Goal: Find contact information: Find contact information

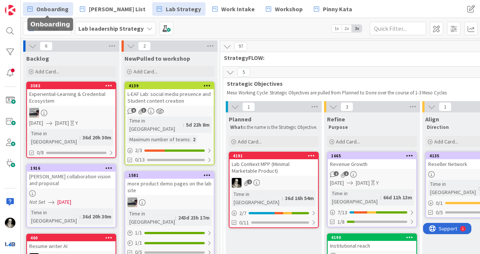
click at [55, 9] on span "Onboarding" at bounding box center [52, 8] width 32 height 9
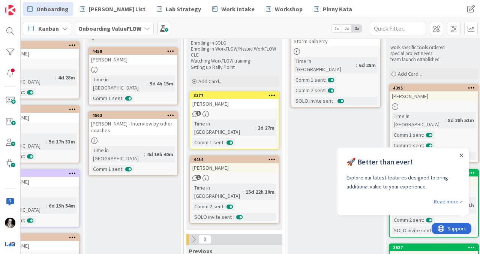
scroll to position [62, 136]
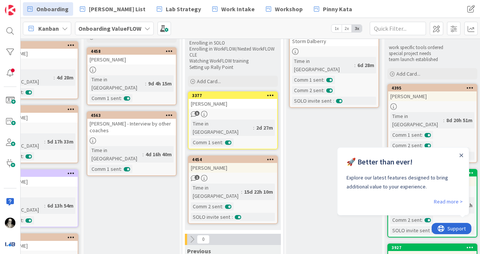
click at [250, 106] on div "[PERSON_NAME]" at bounding box center [232, 104] width 88 height 10
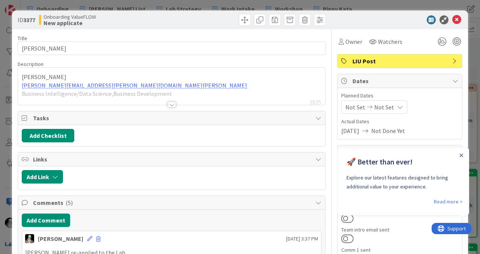
click at [93, 87] on div at bounding box center [171, 95] width 307 height 19
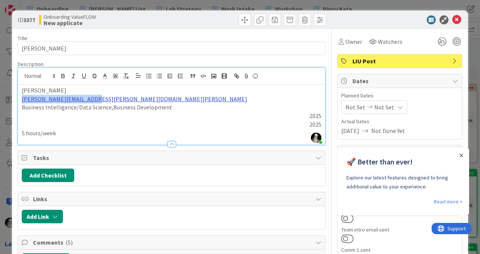
drag, startPoint x: 91, startPoint y: 100, endPoint x: 22, endPoint y: 99, distance: 68.6
click at [22, 99] on p "[PERSON_NAME][EMAIL_ADDRESS][PERSON_NAME][DOMAIN_NAME][PERSON_NAME]" at bounding box center [171, 99] width 299 height 9
copy link "[PERSON_NAME][EMAIL_ADDRESS][PERSON_NAME][DOMAIN_NAME][PERSON_NAME]"
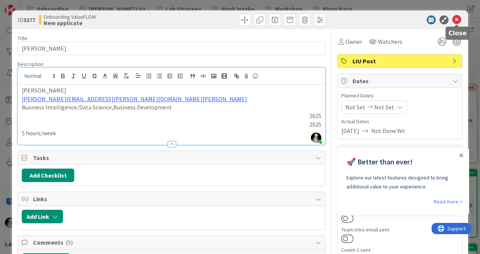
click at [457, 19] on icon at bounding box center [456, 19] width 9 height 9
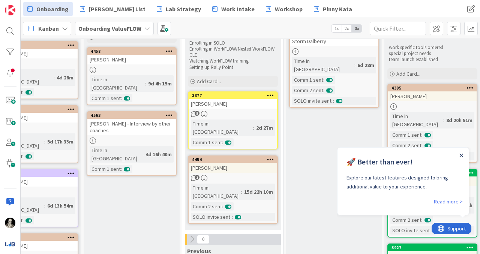
click at [462, 154] on icon "Close Announcement" at bounding box center [461, 156] width 4 height 4
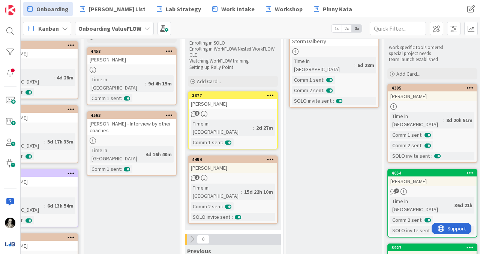
click at [243, 105] on div "[PERSON_NAME]" at bounding box center [232, 104] width 88 height 10
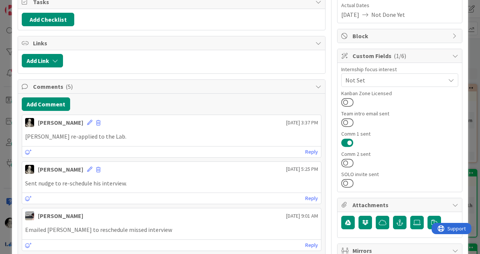
scroll to position [129, 0]
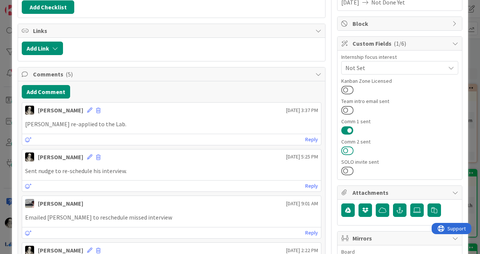
click at [346, 152] on button at bounding box center [347, 151] width 12 height 10
click at [345, 167] on button at bounding box center [347, 171] width 12 height 10
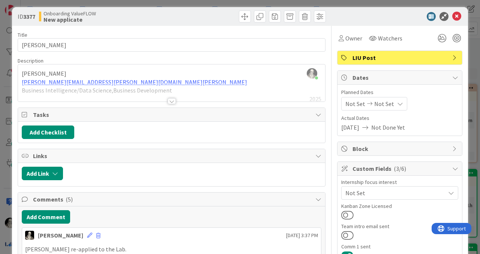
scroll to position [0, 0]
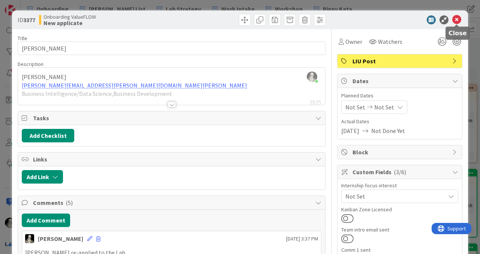
click at [457, 21] on icon at bounding box center [456, 19] width 9 height 9
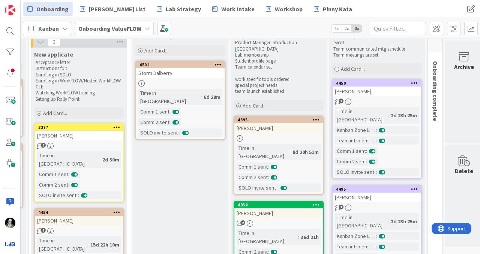
scroll to position [30, 295]
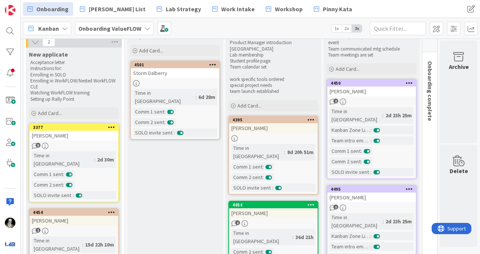
click at [429, 46] on div "69" at bounding box center [429, 31] width 15 height 41
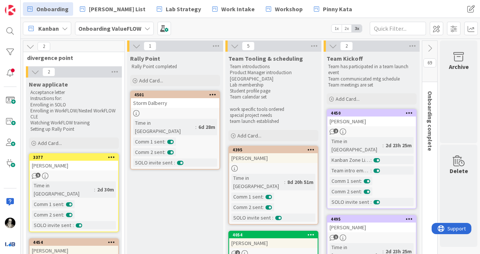
click at [428, 44] on icon at bounding box center [429, 48] width 8 height 8
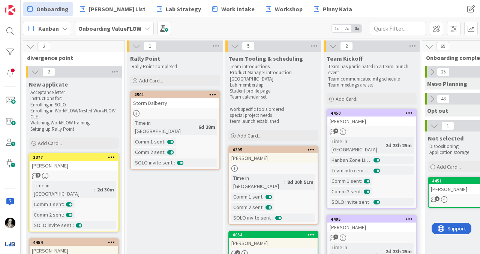
click at [429, 45] on icon at bounding box center [429, 46] width 8 height 8
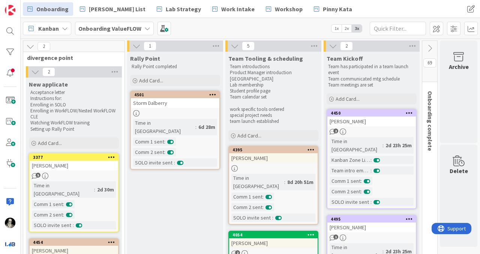
click at [428, 45] on icon at bounding box center [429, 48] width 8 height 8
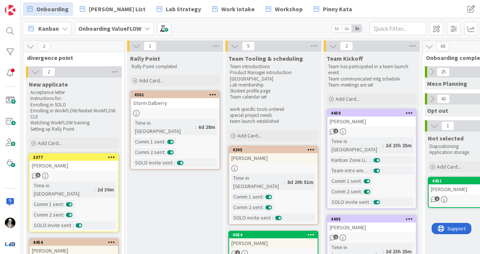
click at [432, 72] on icon at bounding box center [431, 72] width 8 height 8
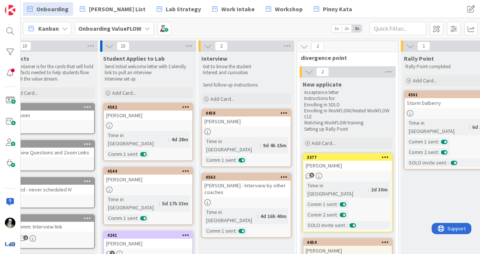
scroll to position [0, 0]
